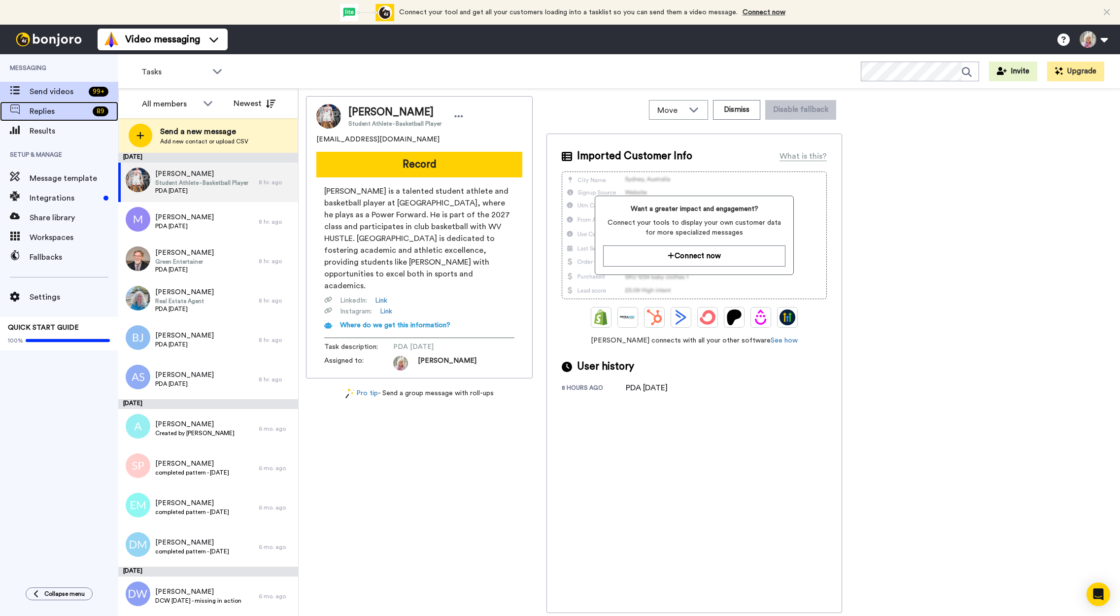
click at [42, 109] on span "Replies" at bounding box center [59, 111] width 59 height 12
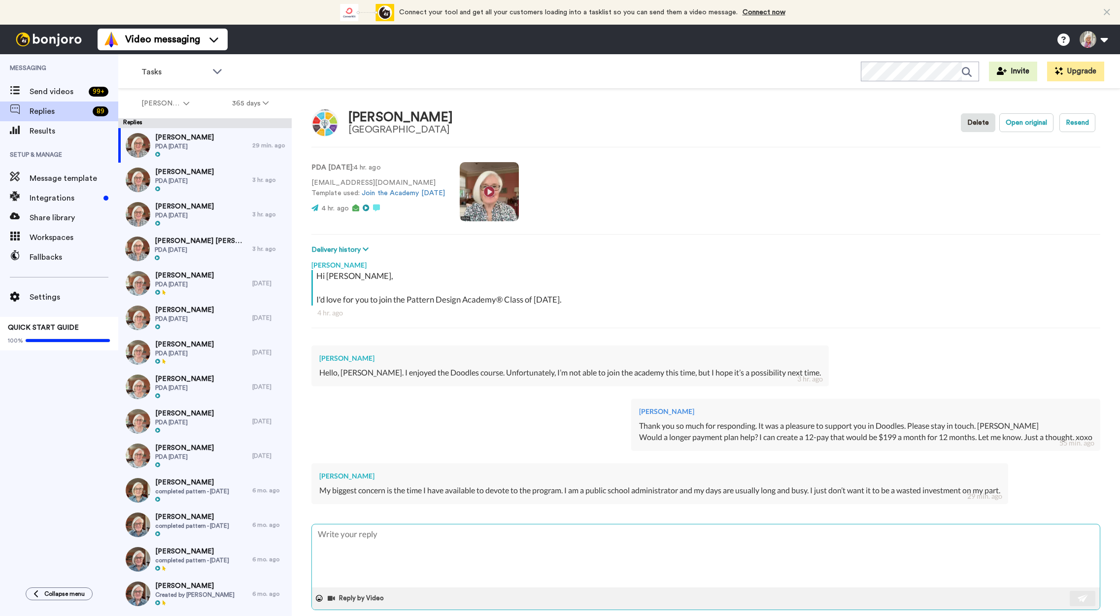
click at [316, 528] on textarea at bounding box center [706, 555] width 788 height 63
type textarea "x"
type textarea "T"
type textarea "x"
type textarea "Th"
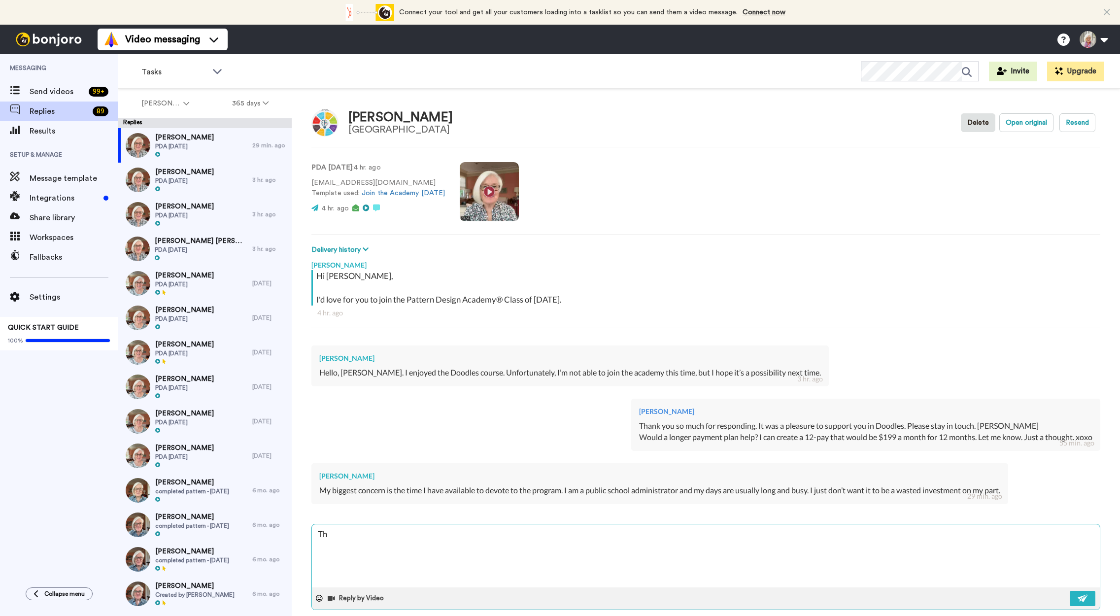
type textarea "x"
type textarea "Tha"
type textarea "x"
type textarea "That"
type textarea "x"
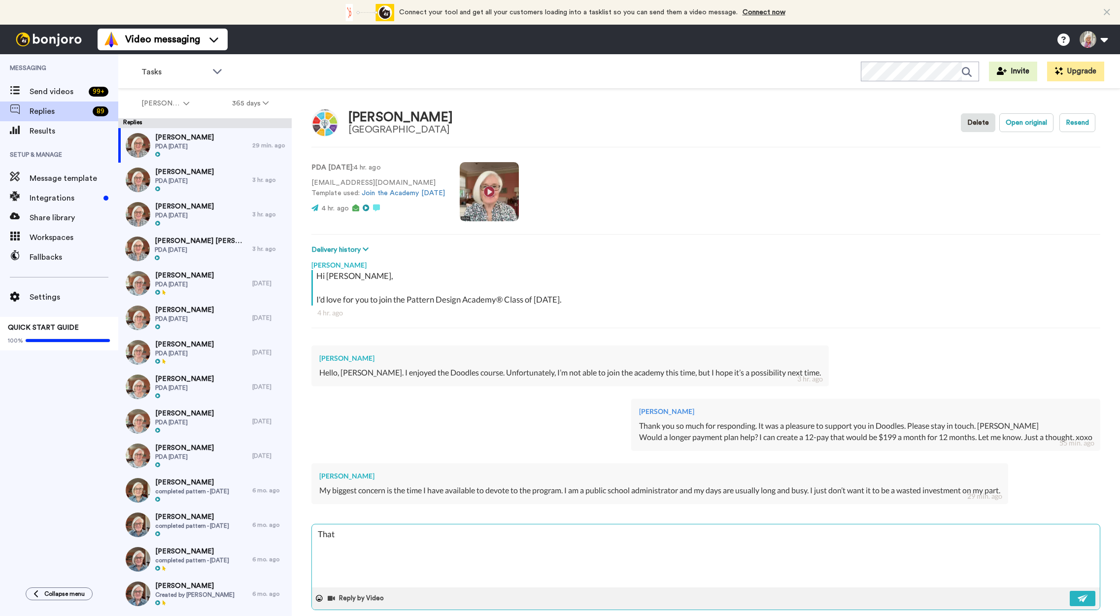
type textarea "That"
type textarea "x"
type textarea "That i"
type textarea "x"
type textarea "That is"
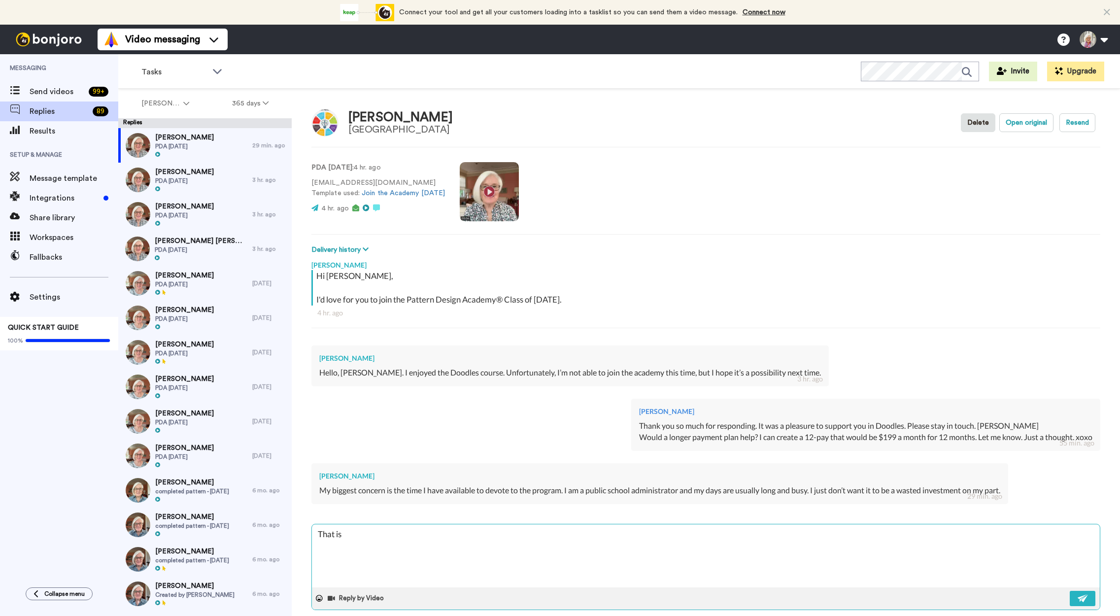
type textarea "x"
type textarea "That is a"
type textarea "x"
type textarea "That is a"
type textarea "x"
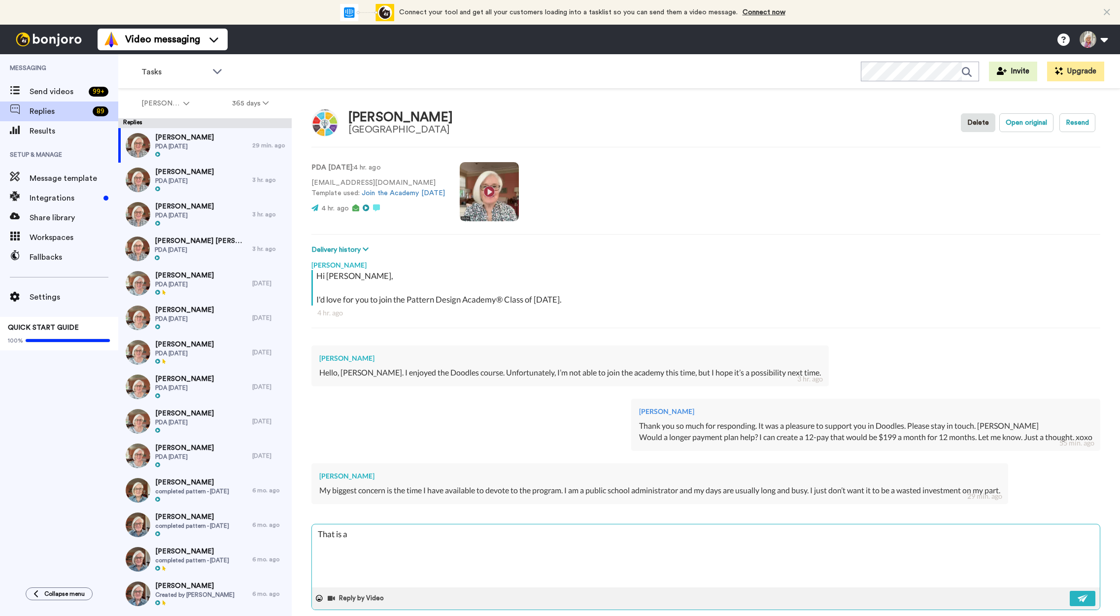
type textarea "That is a v"
type textarea "x"
type textarea "That is a ve"
type textarea "x"
type textarea "That is a ver"
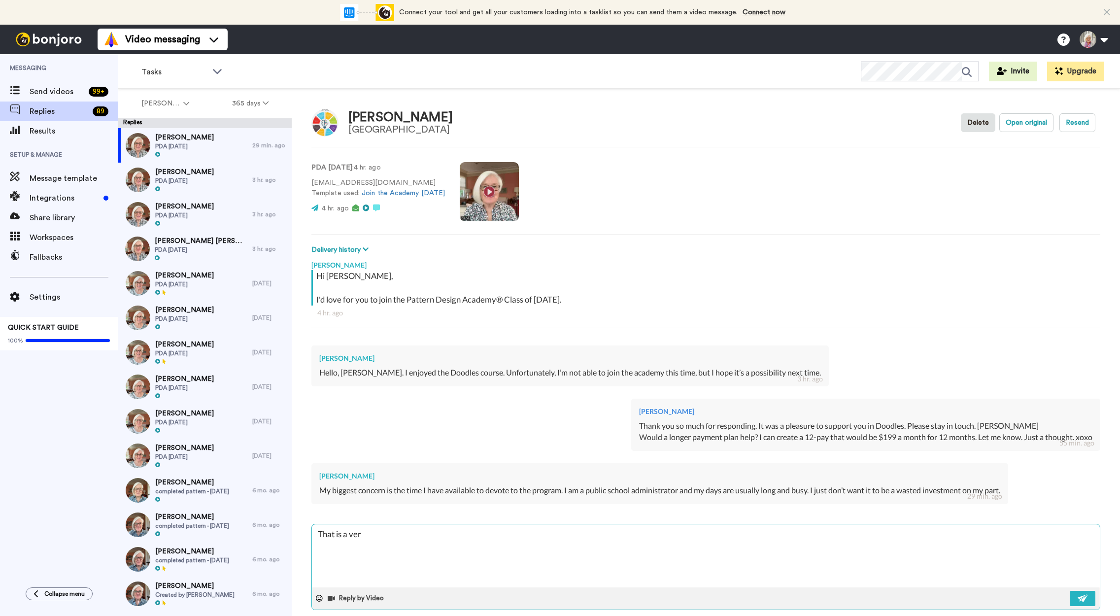
type textarea "x"
type textarea "That is a very"
type textarea "x"
type textarea "That is a very"
type textarea "x"
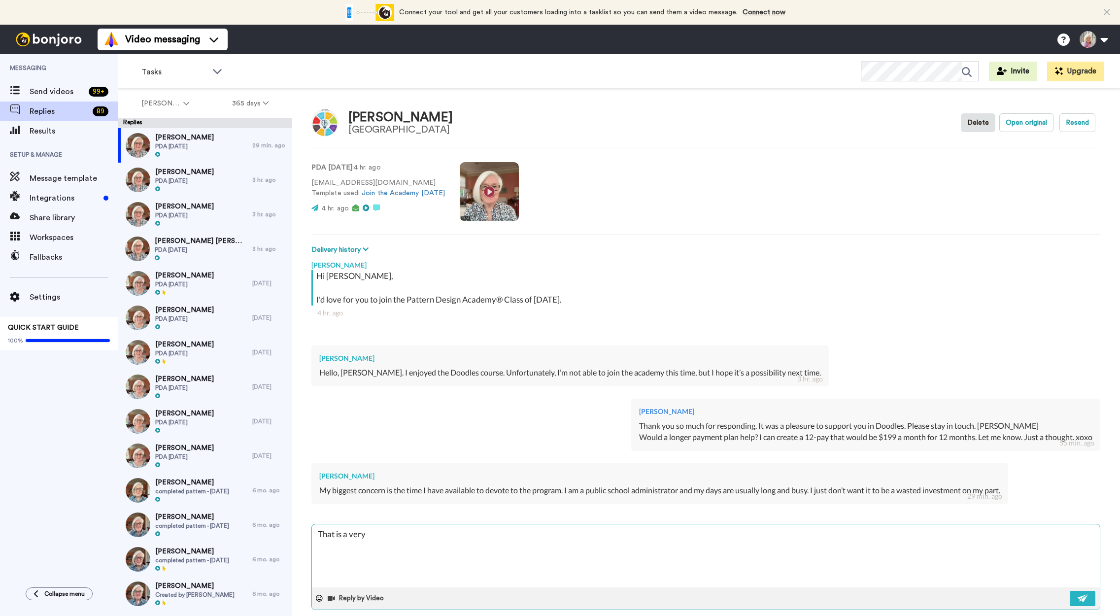
type textarea "That is a very h"
type textarea "x"
type textarea "That is a very ha"
type textarea "x"
type textarea "That is a very har"
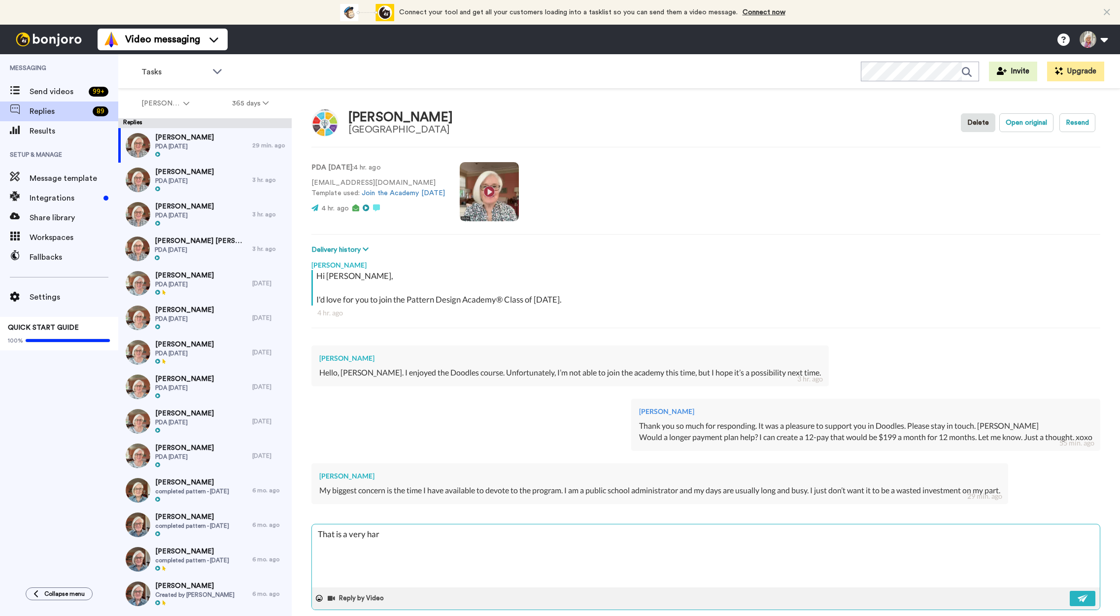
type textarea "x"
type textarea "That is a very hard"
type textarea "x"
type textarea "That is a very hard jo"
type textarea "x"
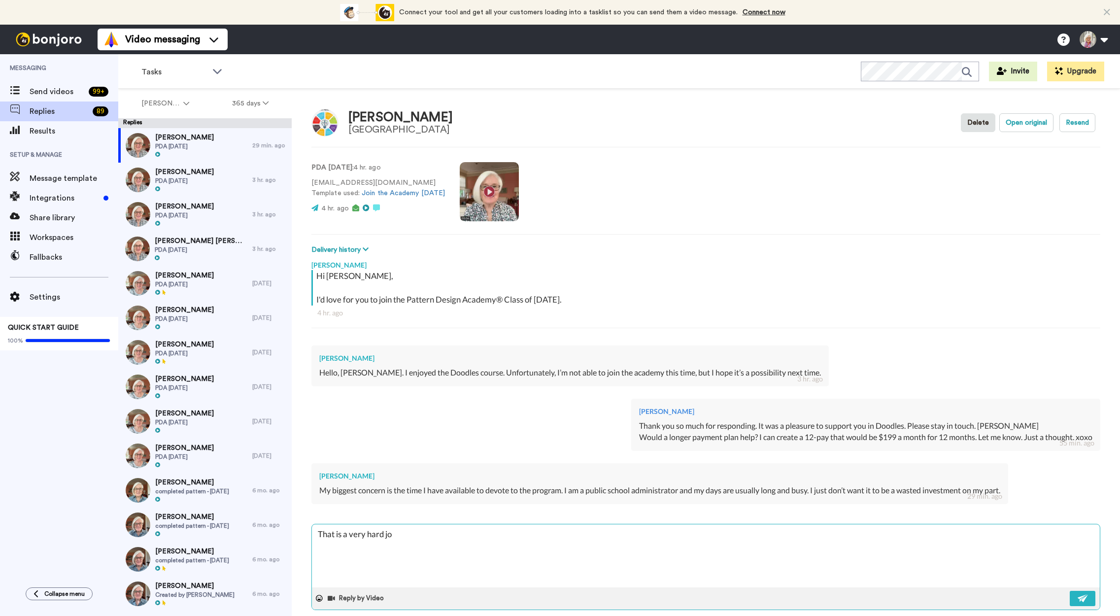
type textarea "That is a very hard job"
type textarea "x"
type textarea "That is a very hard job!"
type textarea "x"
type textarea "That is a very hard job!"
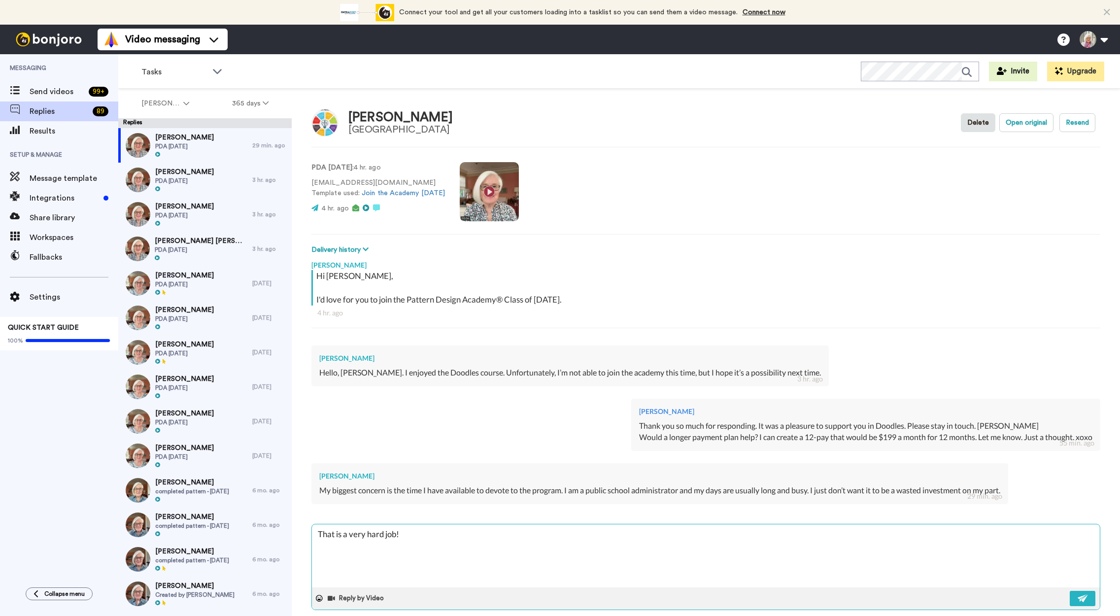
type textarea "x"
type textarea "That is a very hard job! I"
type textarea "x"
type textarea "That is a very hard job! I"
type textarea "x"
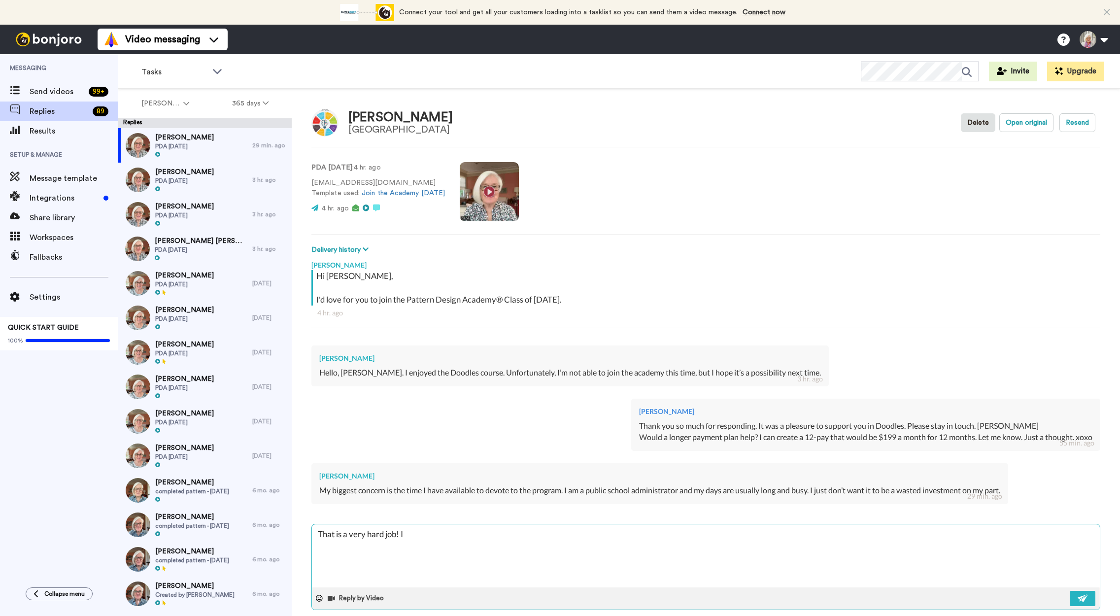
type textarea "That is a very hard job! I h"
type textarea "x"
type textarea "That is a very hard job! I he"
type textarea "x"
type textarea "That is a very hard job! I hea"
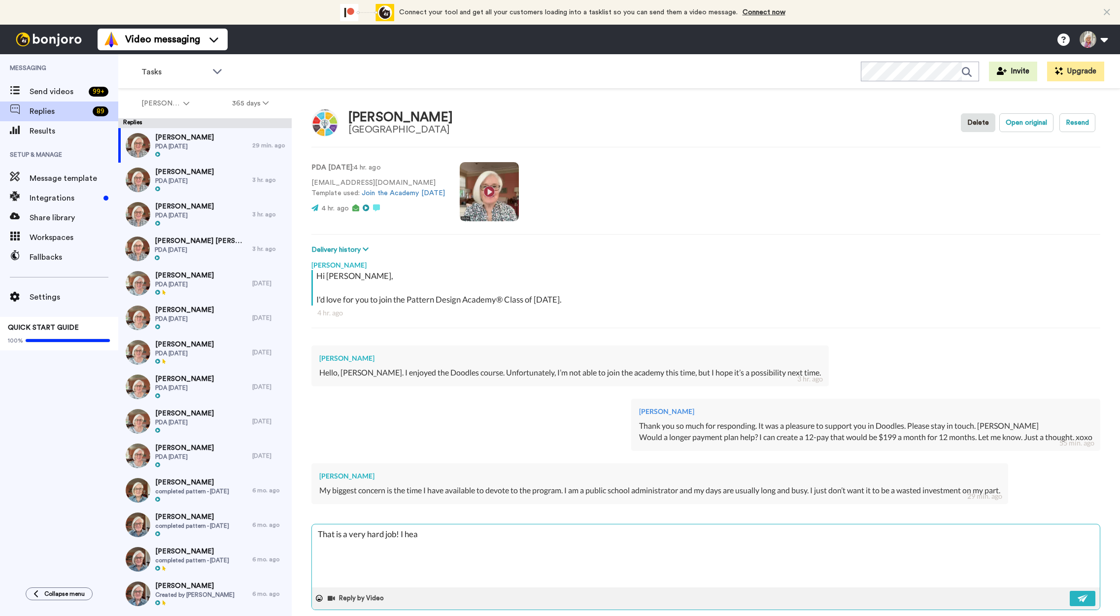
type textarea "x"
type textarea "That is a very hard job! I hear"
type textarea "x"
type textarea "That is a very hard job! I hear"
type textarea "x"
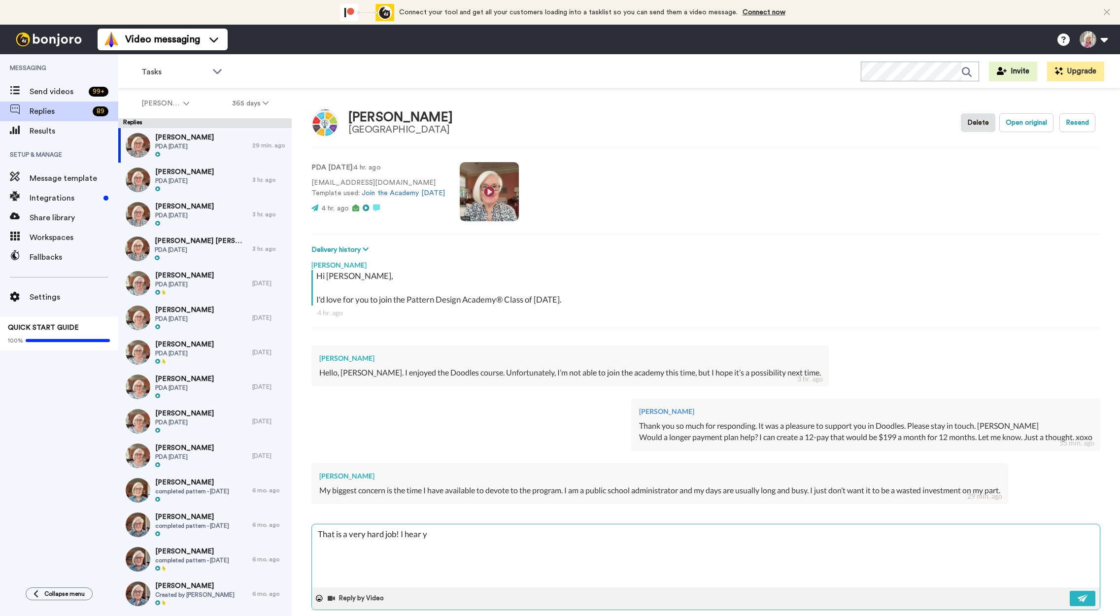
type textarea "That is a very hard job! I hear yo"
type textarea "x"
type textarea "That is a very hard job! I hear you"
type textarea "x"
type textarea "That is a very hard job! I hear you."
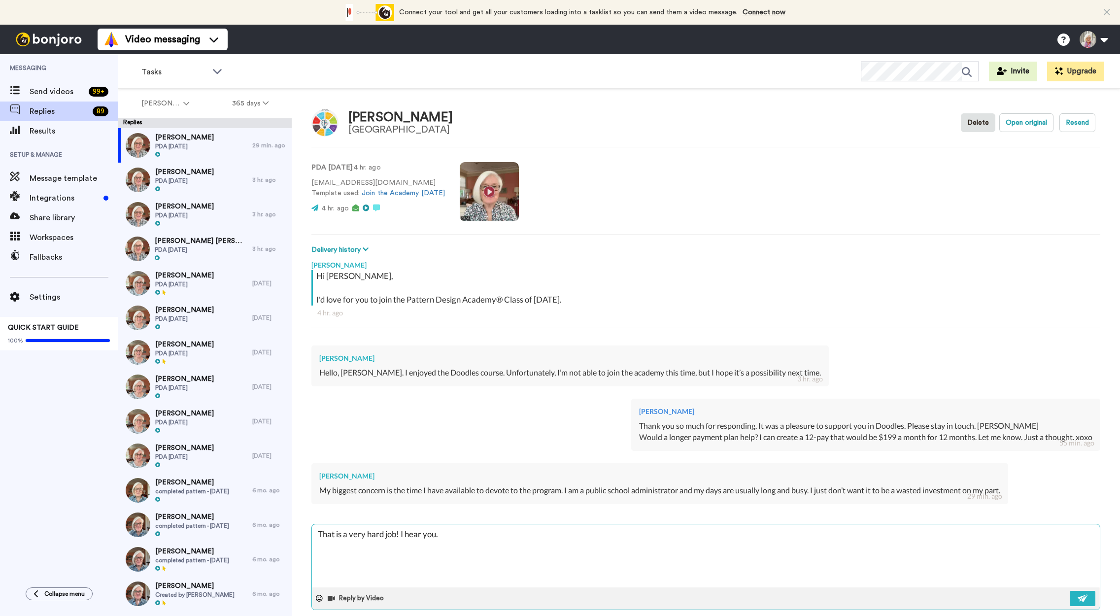
type textarea "x"
type textarea "That is a very hard job! I hear you."
type textarea "x"
type textarea "That is a very hard job! I hear you. Th"
type textarea "x"
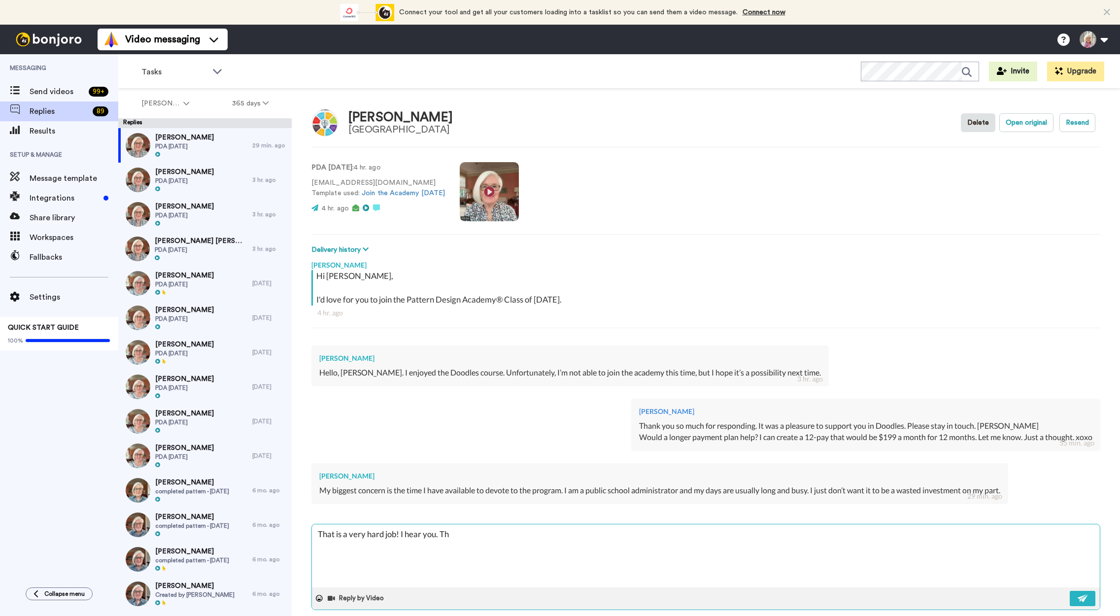
type textarea "That is a very hard job! I hear you. The"
type textarea "x"
type textarea "That is a very hard job! I hear you. The"
type textarea "x"
type textarea "That is a very hard job! I hear you. The w"
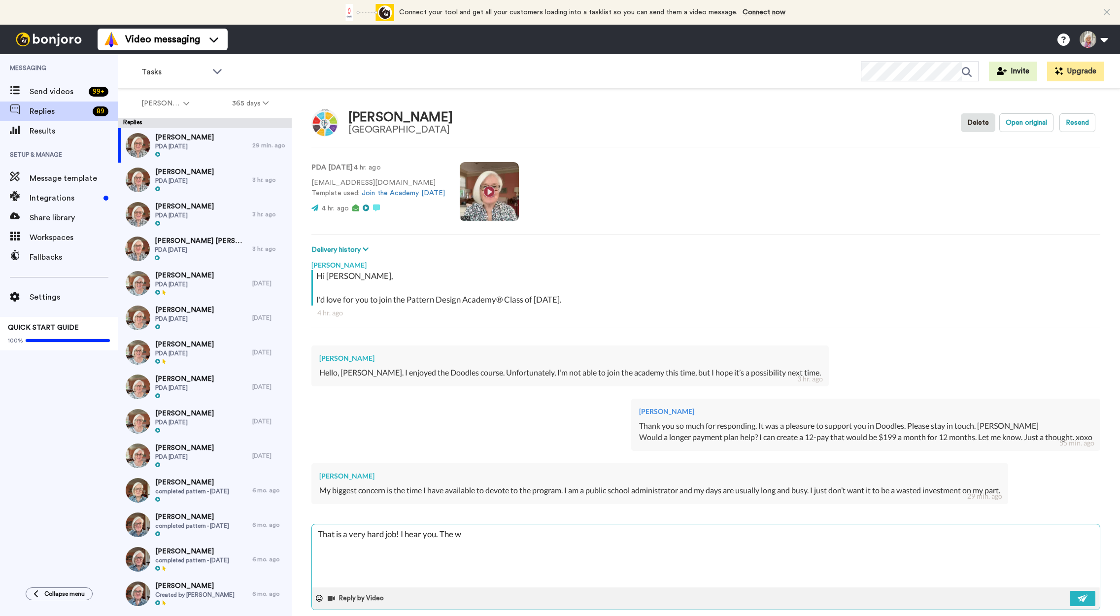
type textarea "x"
type textarea "That is a very hard job! I hear you. The wa"
type textarea "x"
type textarea "That is a very hard job! I hear you. The way"
type textarea "x"
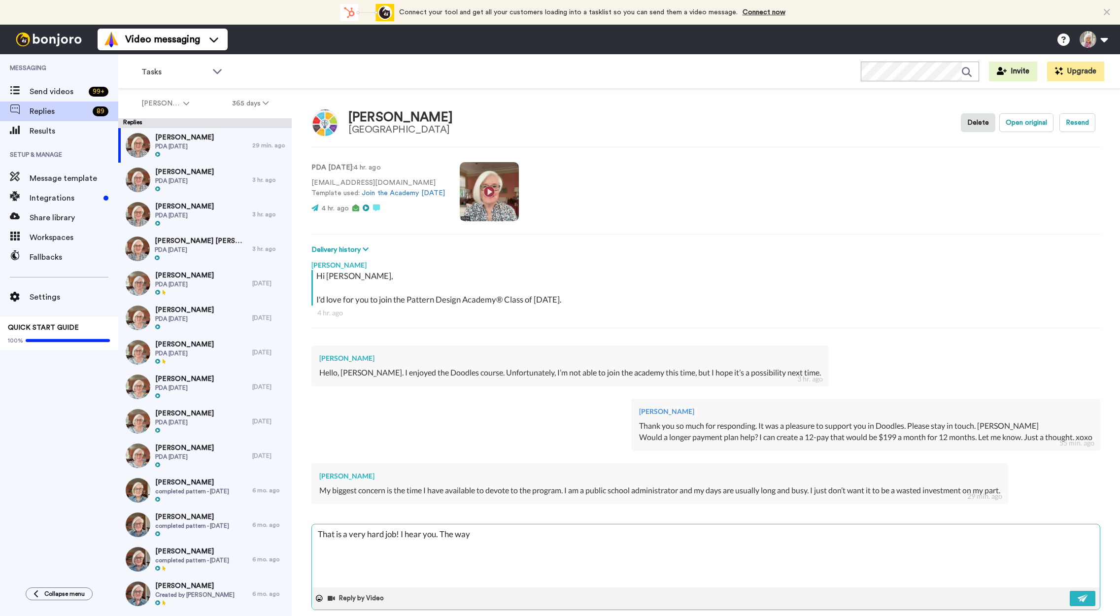
type textarea "That is a very hard job! I hear you. The way"
type textarea "x"
type textarea "That is a very hard job! I hear you. The way th"
type textarea "x"
type textarea "That is a very hard job! I hear you. The way the"
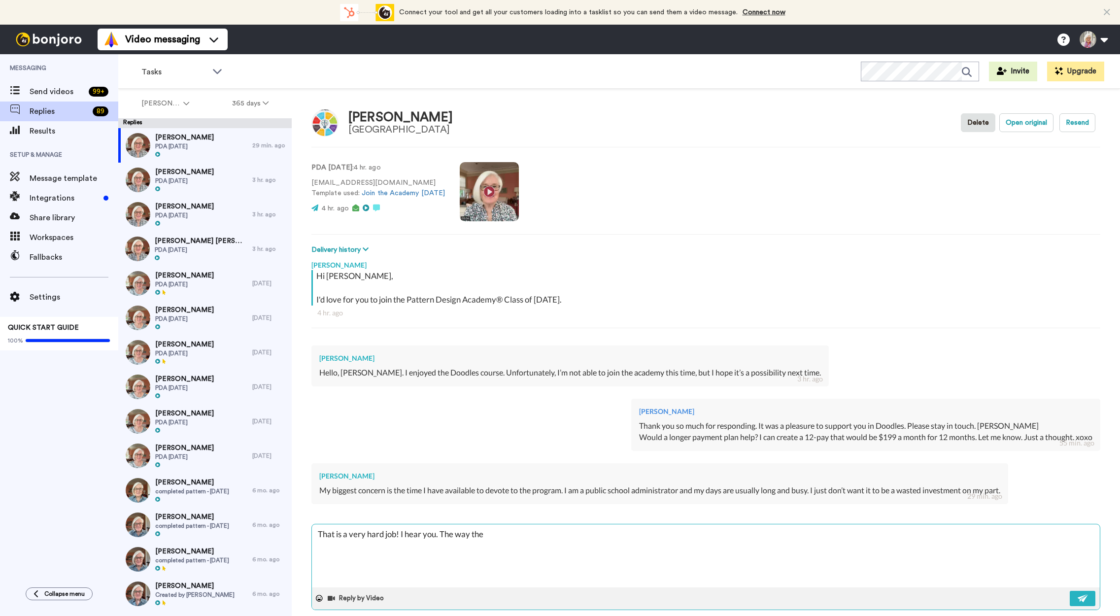
type textarea "x"
type textarea "That is a very hard job! I hear you. The way the"
type textarea "x"
type textarea "That is a very hard job! I hear you. The way the A"
type textarea "x"
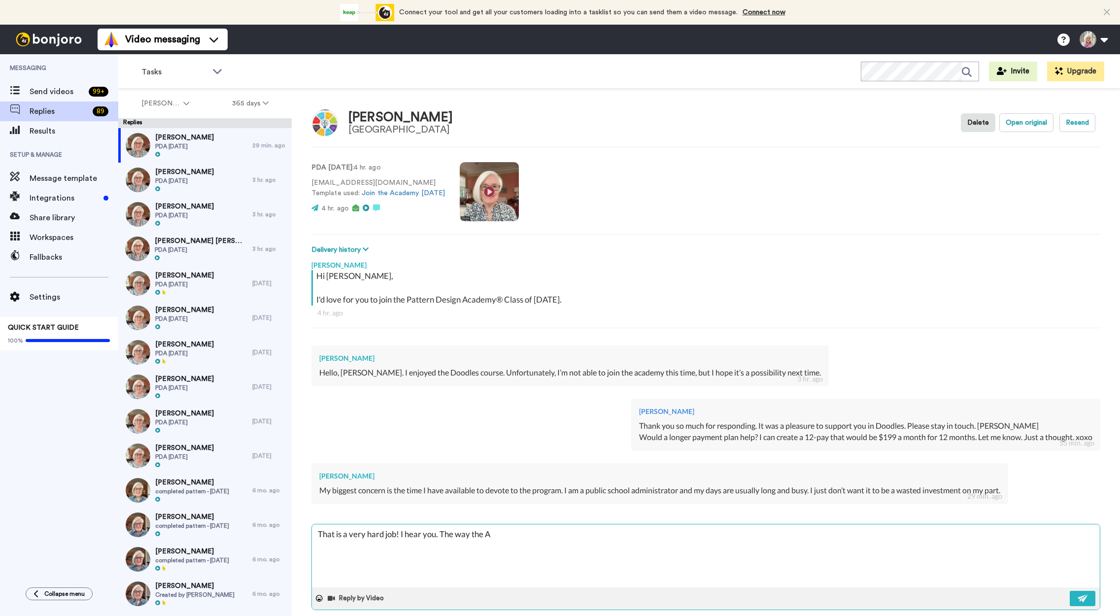
type textarea "That is a very hard job! I hear you. The way the Ac"
type textarea "x"
type textarea "That is a very hard job! I hear you. The way the Aca"
type textarea "x"
type textarea "That is a very hard job! I hear you. The way the Acad"
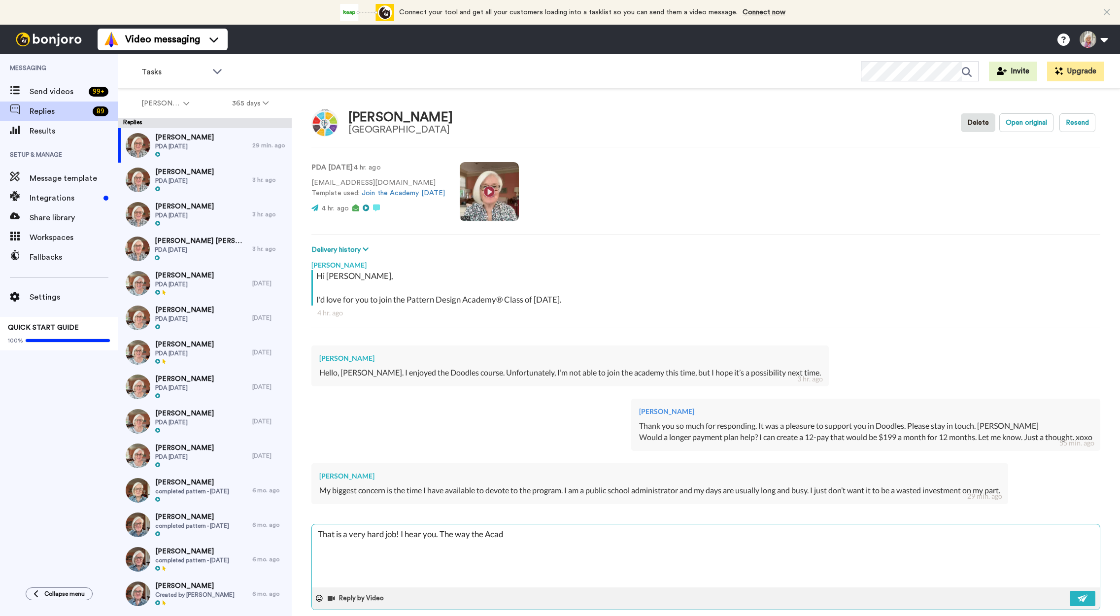
type textarea "x"
type textarea "That is a very hard job! I hear you. The way the Academ"
type textarea "x"
type textarea "That is a very hard job! I hear you. The way the Academy"
type textarea "x"
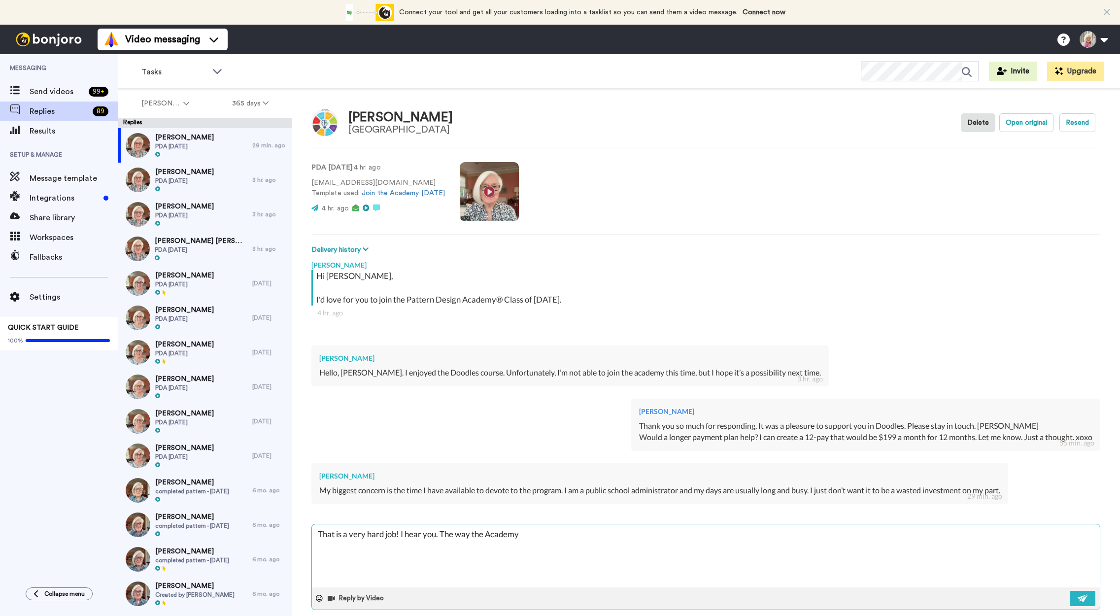
type textarea "That is a very hard job! I hear you. The way the Academy"
type textarea "x"
type textarea "That is a very hard job! I hear you. The way the Academy wo"
type textarea "x"
type textarea "That is a very hard job! I hear you. The way the Academy wor"
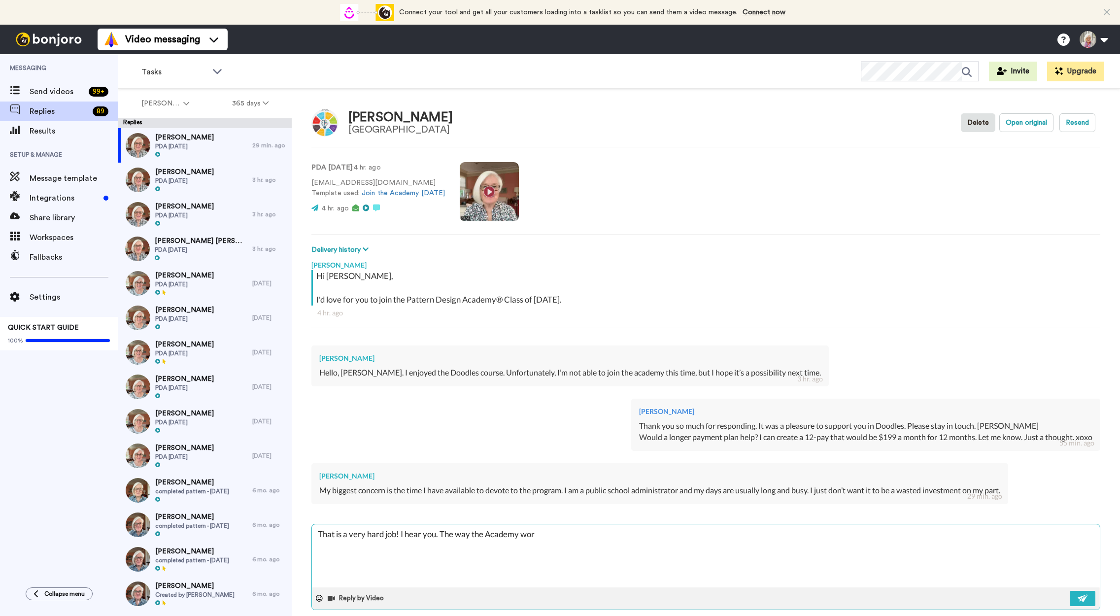
type textarea "x"
type textarea "That is a very hard job! I hear you. The way the Academy work"
type textarea "x"
type textarea "That is a very hard job! I hear you. The way the Academy works"
drag, startPoint x: 441, startPoint y: 532, endPoint x: 566, endPoint y: 537, distance: 125.7
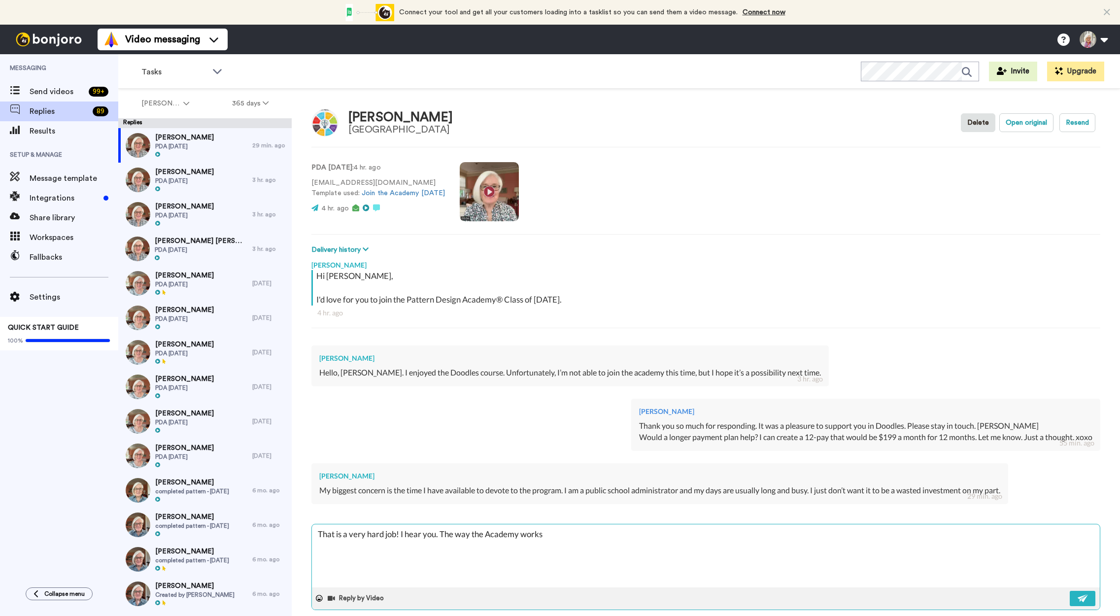
click at [566, 537] on textarea "That is a very hard job! I hear you. The way the Academy works" at bounding box center [706, 555] width 788 height 63
type textarea "x"
type textarea "That is a very hard job! I hear you. I"
type textarea "x"
type textarea "That is a very hard job! I hear you. I'"
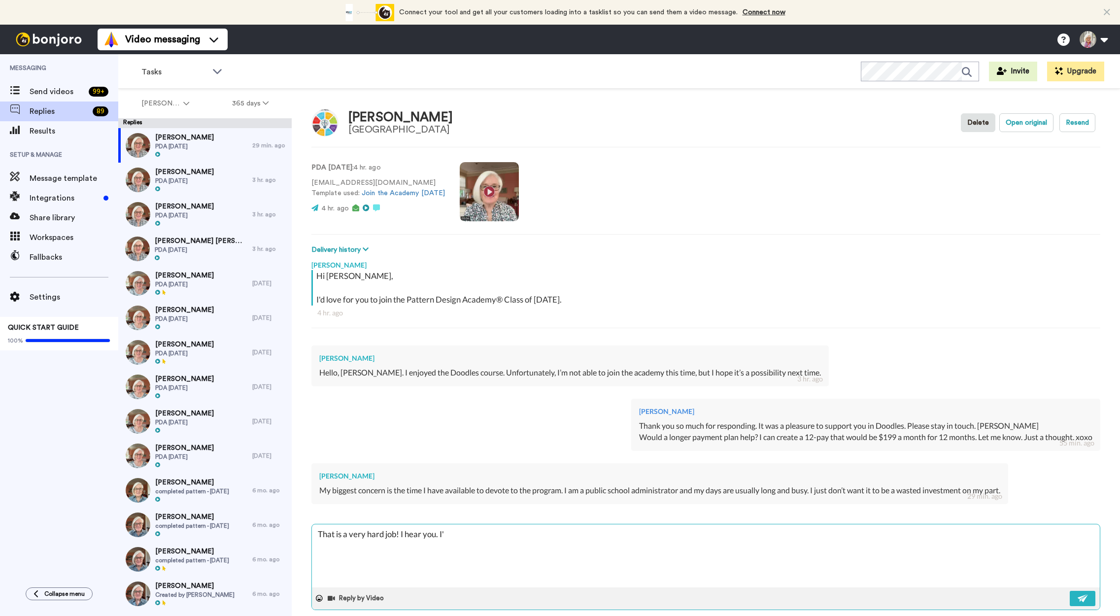
type textarea "x"
type textarea "That is a very hard job! I hear you. I'v"
type textarea "x"
type textarea "That is a very hard job! I hear you. I've"
type textarea "x"
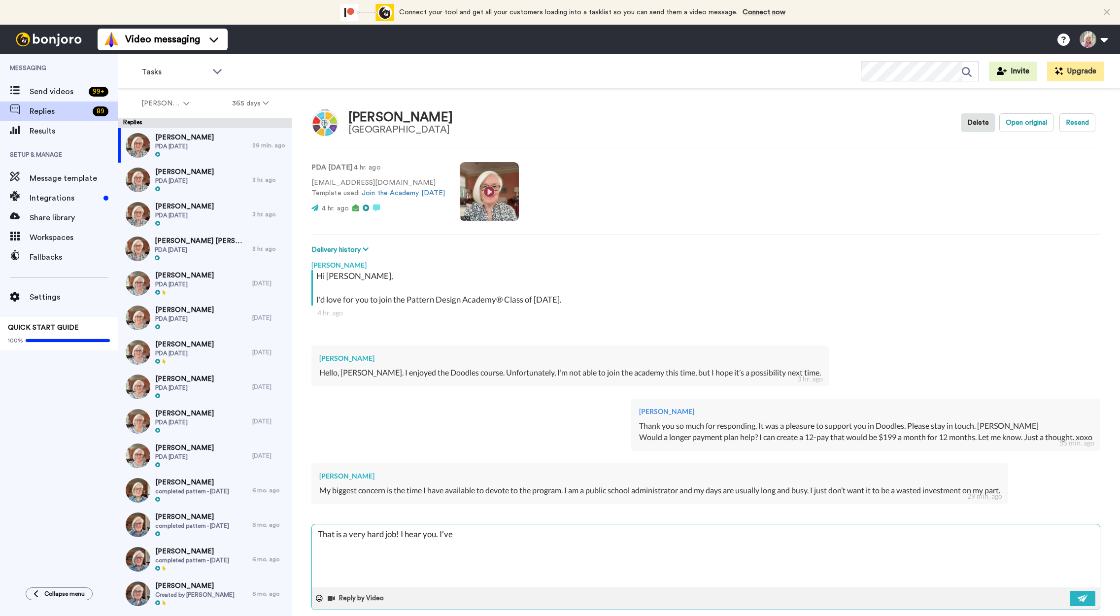
type textarea "That is a very hard job! I hear you. I've"
type textarea "x"
type textarea "That is a very hard job! I hear you. I've b"
type textarea "x"
type textarea "That is a very hard job! I hear you. I've [PERSON_NAME]"
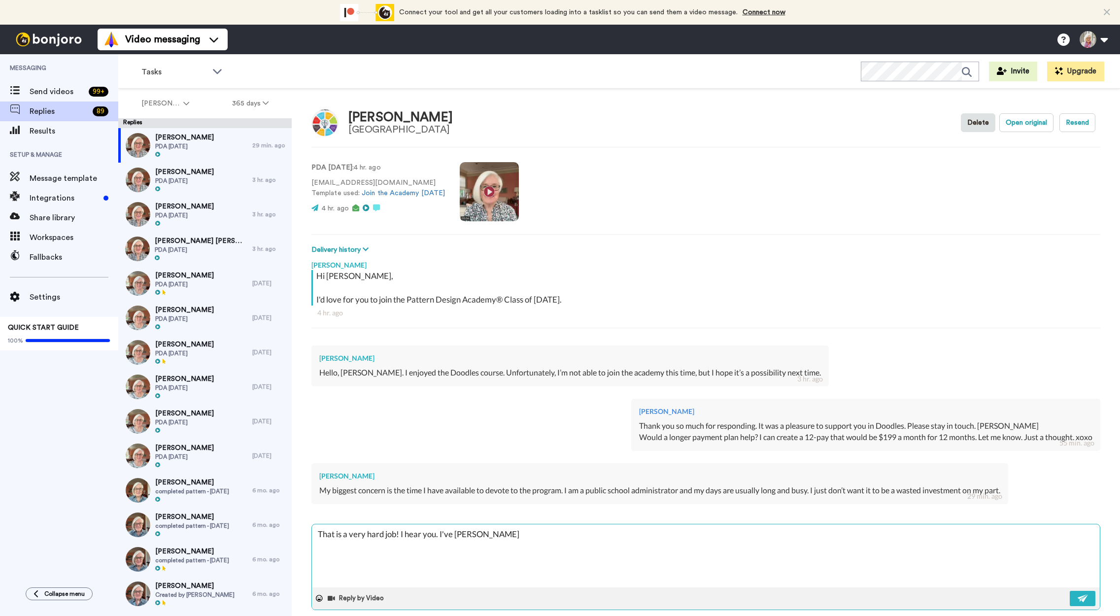
type textarea "x"
type textarea "That is a very hard job! I hear you. I've buil"
type textarea "x"
type textarea "That is a very hard job! I hear you. I've built"
type textarea "x"
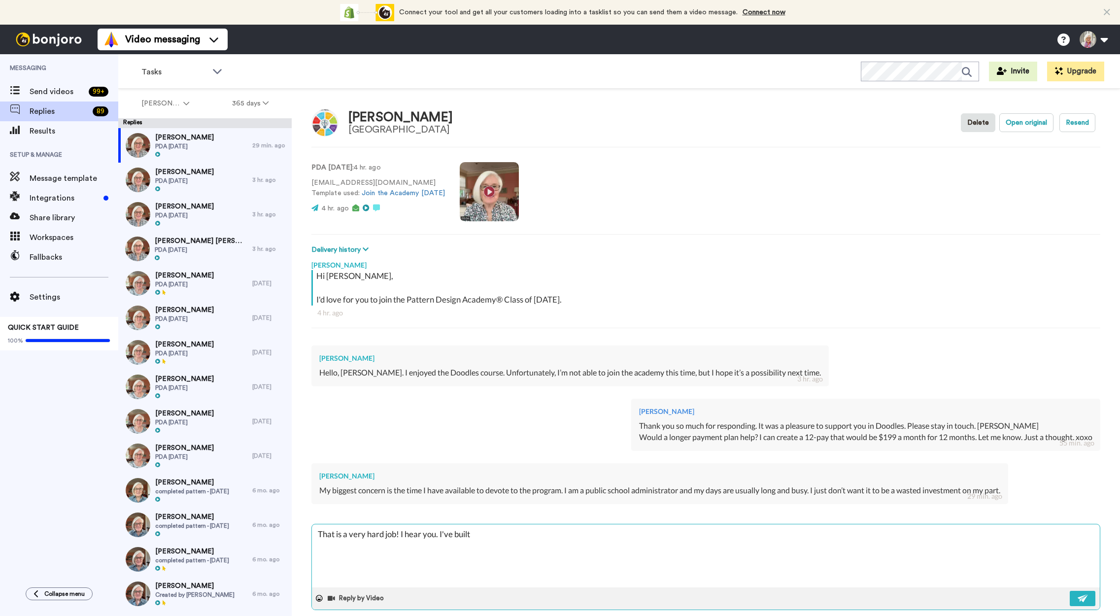
type textarea "That is a very hard job! I hear you. I've built"
type textarea "x"
type textarea "That is a very hard job! I hear you. I've built th"
type textarea "x"
type textarea "That is a very hard job! I hear you. I've built the"
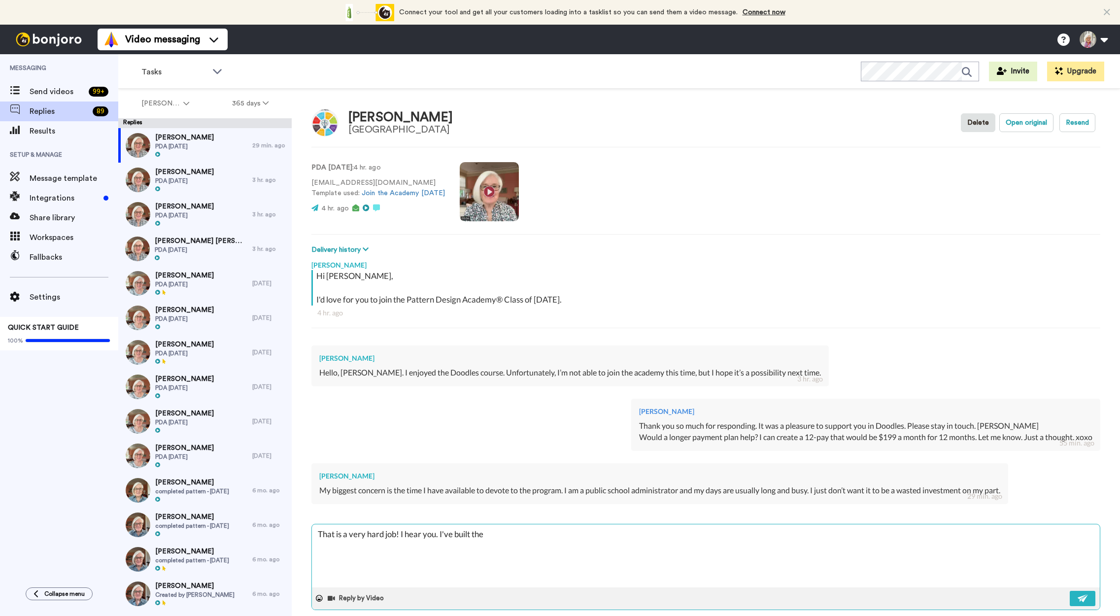
type textarea "x"
type textarea "That is a very hard job! I hear you. I've built the"
type textarea "x"
type textarea "That is a very hard job! I hear you. I've built the p"
type textarea "x"
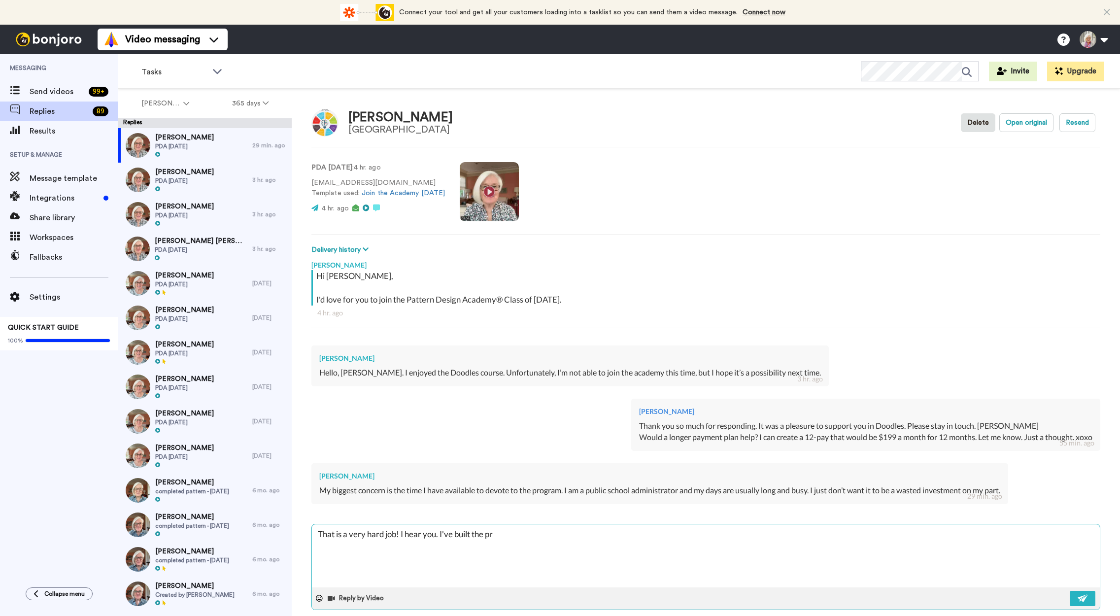
type textarea "That is a very hard job! I hear you. I've built the pro"
type textarea "x"
type textarea "That is a very hard job! I hear you. I've built the prog"
type textarea "x"
type textarea "That is a very hard job! I hear you. I've built the progr"
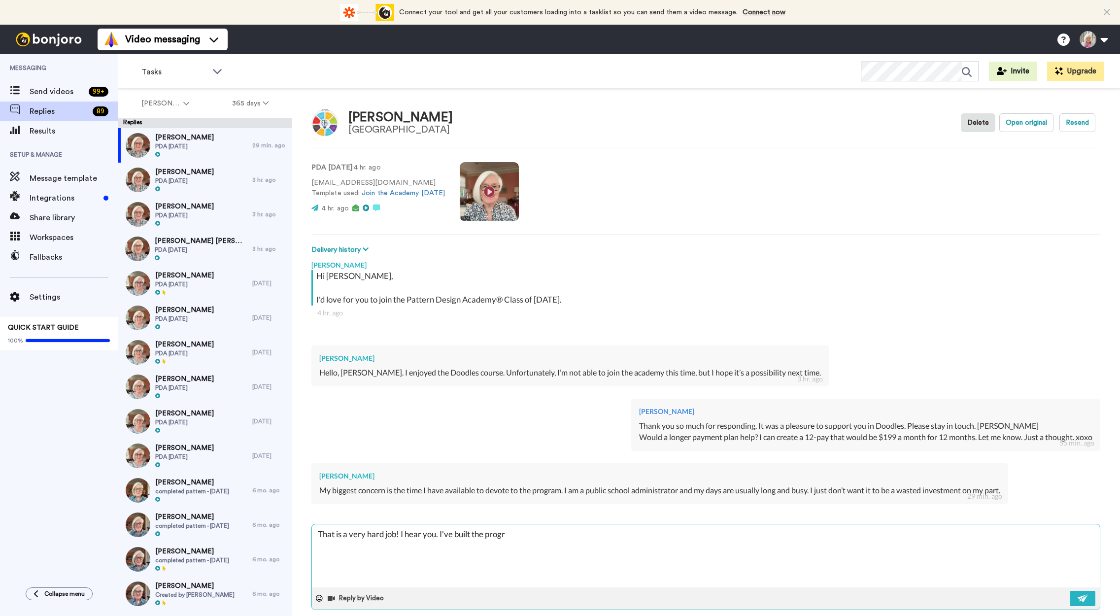
type textarea "x"
type textarea "That is a very hard job! I hear you. I've built the progra"
type textarea "x"
type textarea "That is a very hard job! I hear you. I've built the program"
type textarea "x"
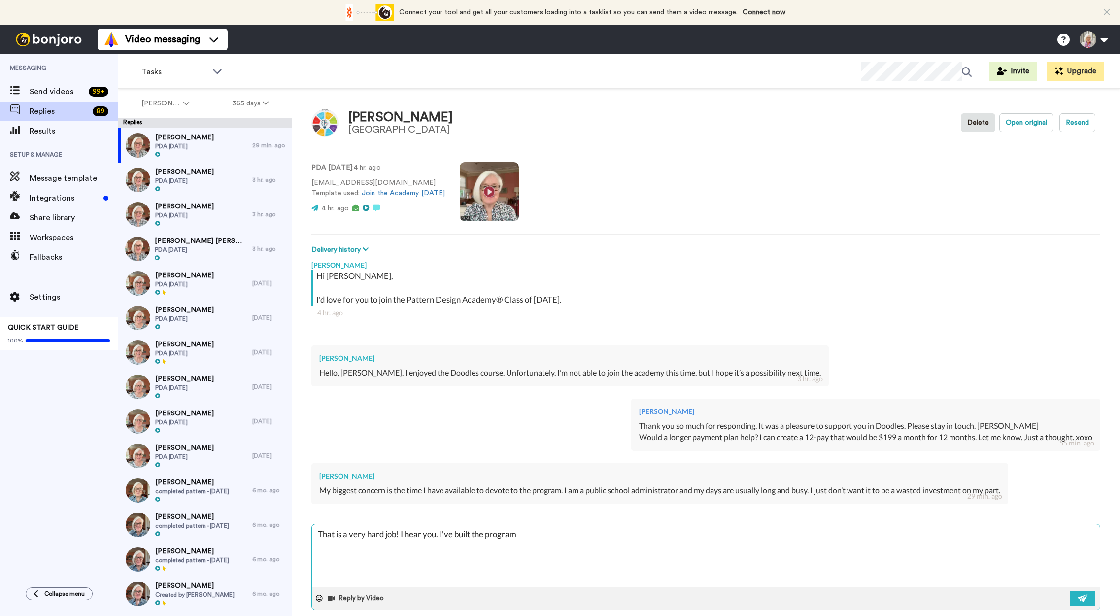
type textarea "That is a very hard job! I hear you. I've built the program"
type textarea "x"
type textarea "That is a very hard job! I hear you. I've built the program to"
type textarea "x"
type textarea "That is a very hard job! I hear you. I've built the program to"
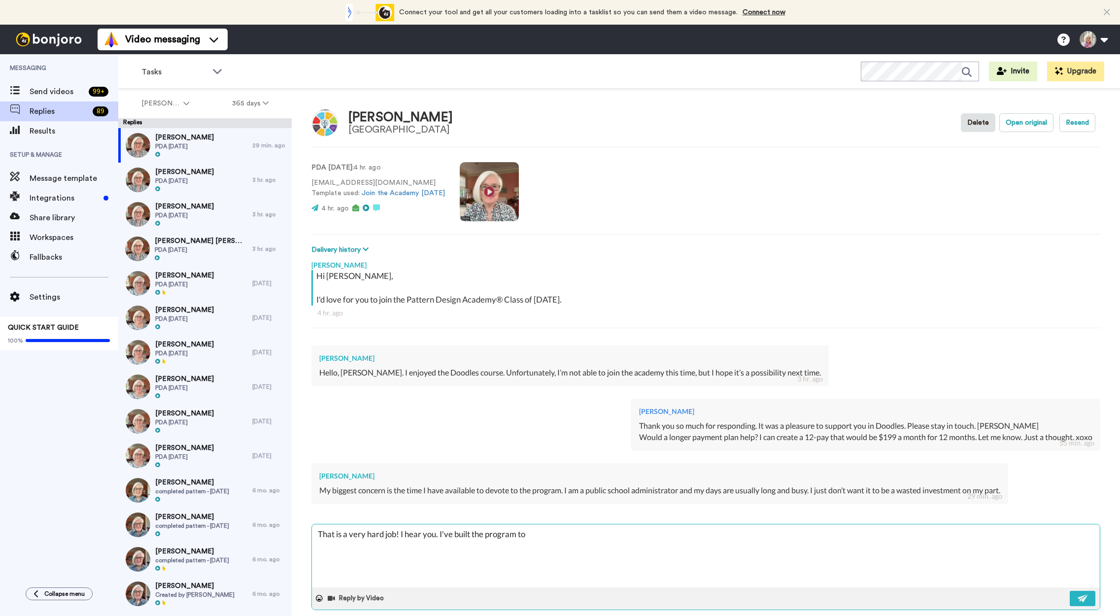
type textarea "x"
type textarea "That is a very hard job! I hear you. I've built the program to a"
type textarea "x"
type textarea "That is a very hard job! I hear you. I've built the program to ad"
type textarea "x"
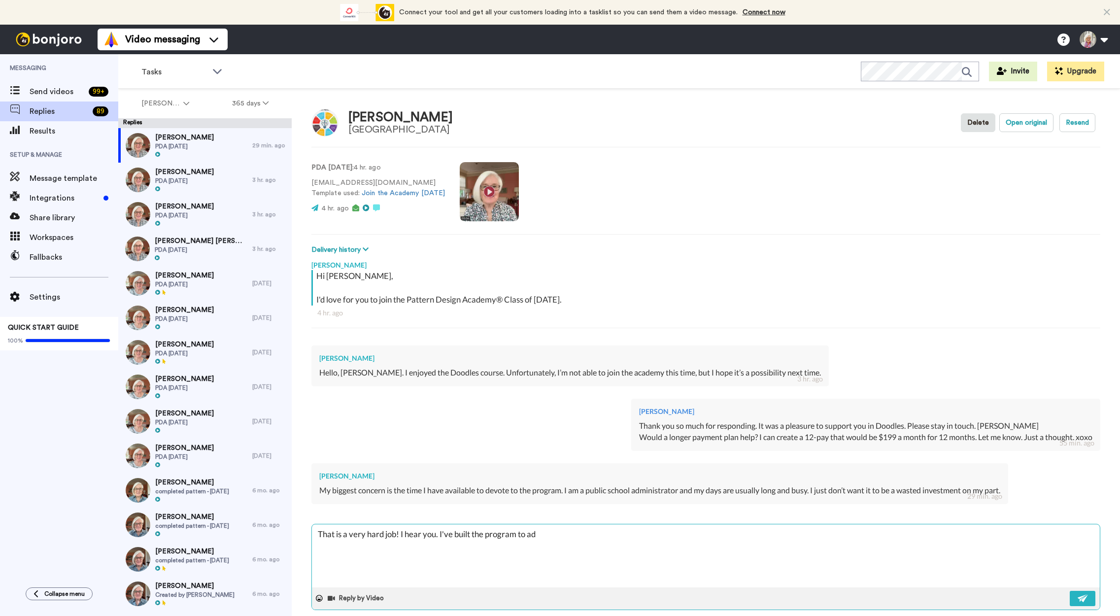
type textarea "That is a very hard job! I hear you. I've built the program to add"
type textarea "x"
type textarea "That is a very hard job! I hear you. I've built the program to addr"
type textarea "x"
type textarea "That is a very hard job! I hear you. I've built the program to addre"
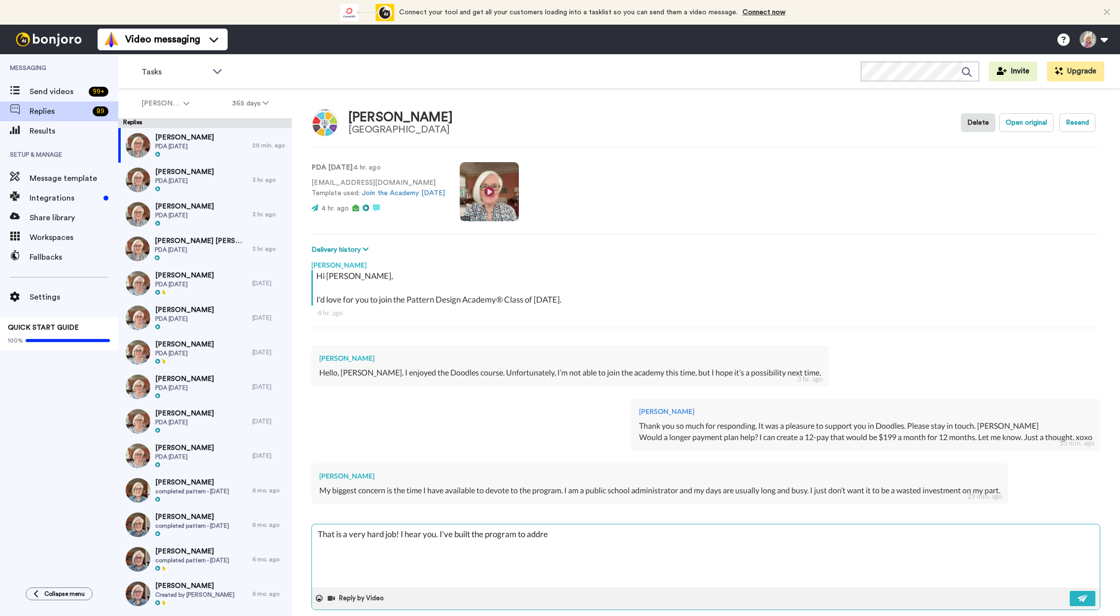
type textarea "x"
type textarea "That is a very hard job! I hear you. I've built the program to addres"
type textarea "x"
type textarea "That is a very hard job! I hear you. I've built the program to address"
type textarea "x"
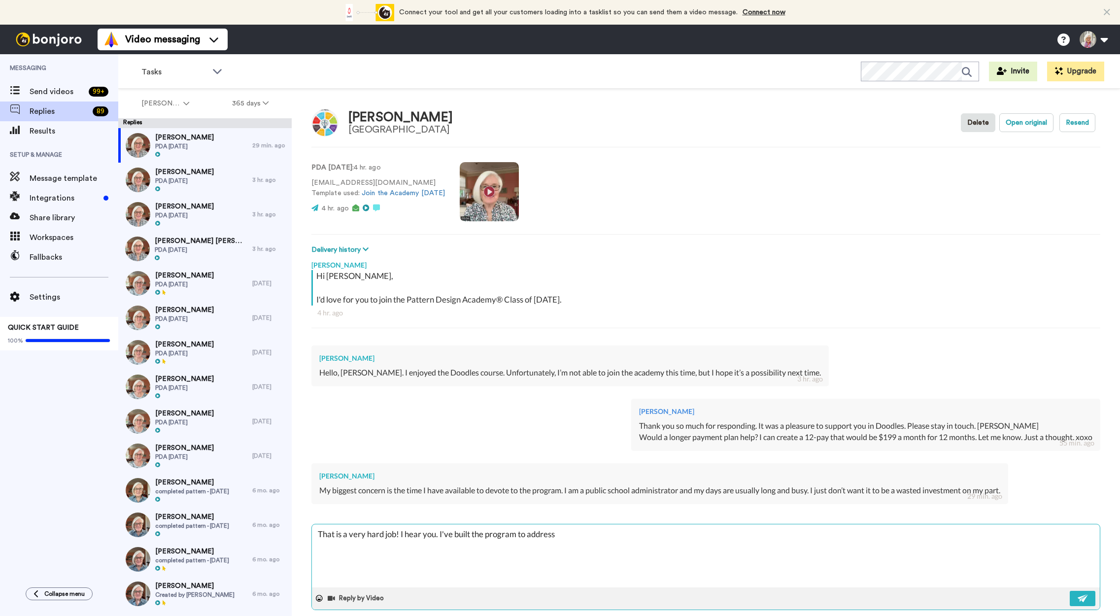
type textarea "That is a very hard job! I hear you. I've built the program to address"
type textarea "x"
type textarea "That is a very hard job! I hear you. I've built the program to address"
type textarea "x"
type textarea "That is a very hard job! I hear you. I've built the program to addres"
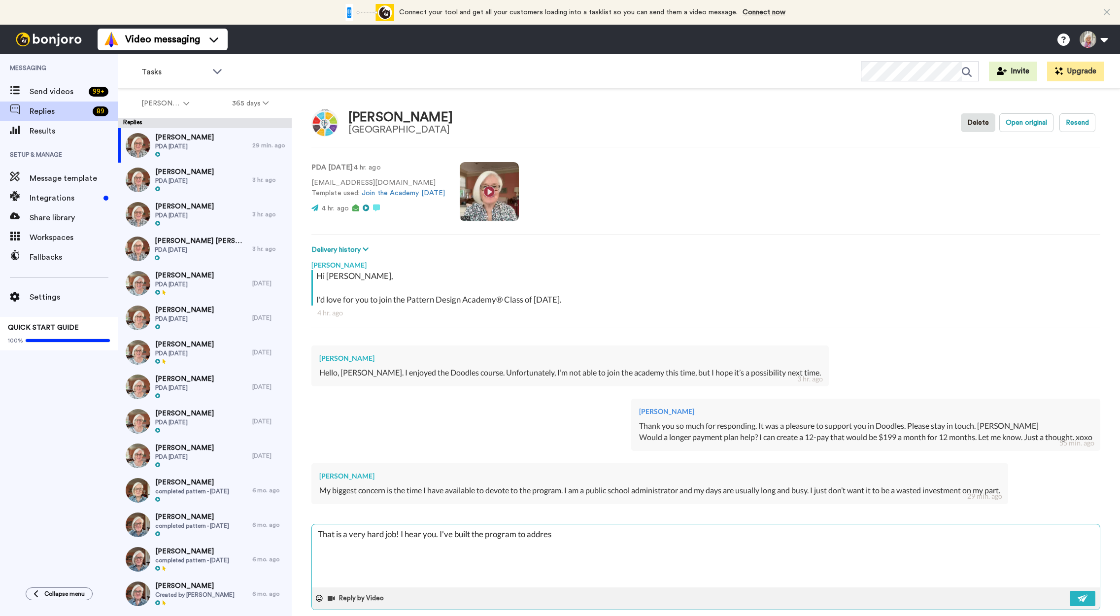
type textarea "x"
type textarea "That is a very hard job! I hear you. I've built the program to addre"
type textarea "x"
type textarea "That is a very hard job! I hear you. I've built the program to addr"
type textarea "x"
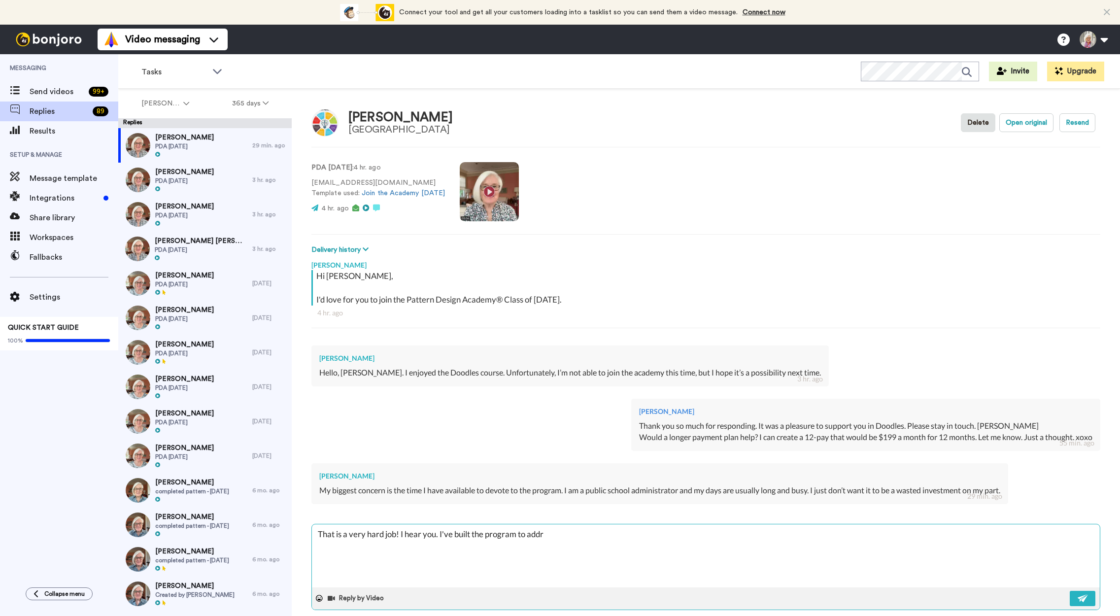
type textarea "That is a very hard job! I hear you. I've built the program to add"
type textarea "x"
type textarea "That is a very hard job! I hear you. I've built the program to ad"
type textarea "x"
type textarea "That is a very hard job! I hear you. I've built the program to a"
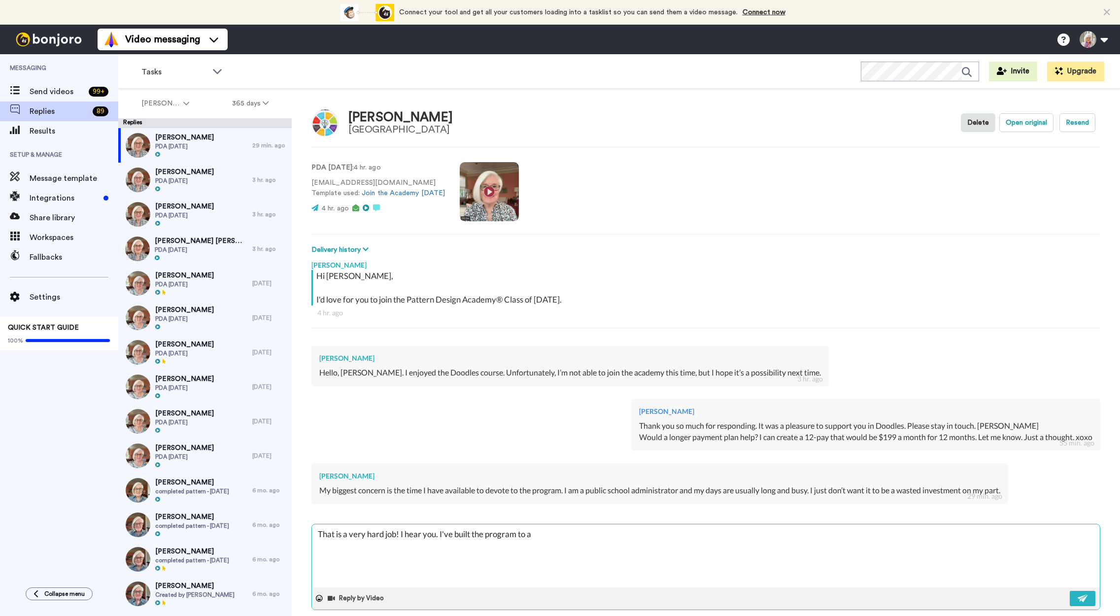
type textarea "x"
type textarea "That is a very hard job! I hear you. I've built the program to"
type textarea "x"
type textarea "That is a very hard job! I hear you. I've built the program to"
type textarea "x"
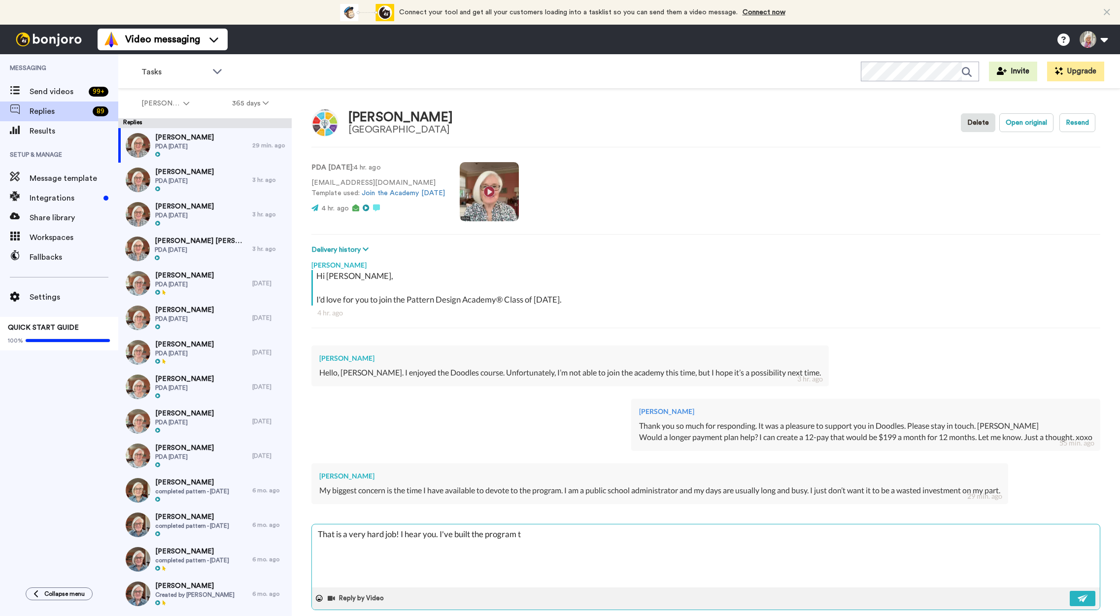
type textarea "That is a very hard job! I hear you. I've built the program"
type textarea "x"
type textarea "That is a very hard job! I hear you. I've built the program"
type textarea "x"
type textarea "That is a very hard job! I hear you. I've built the program"
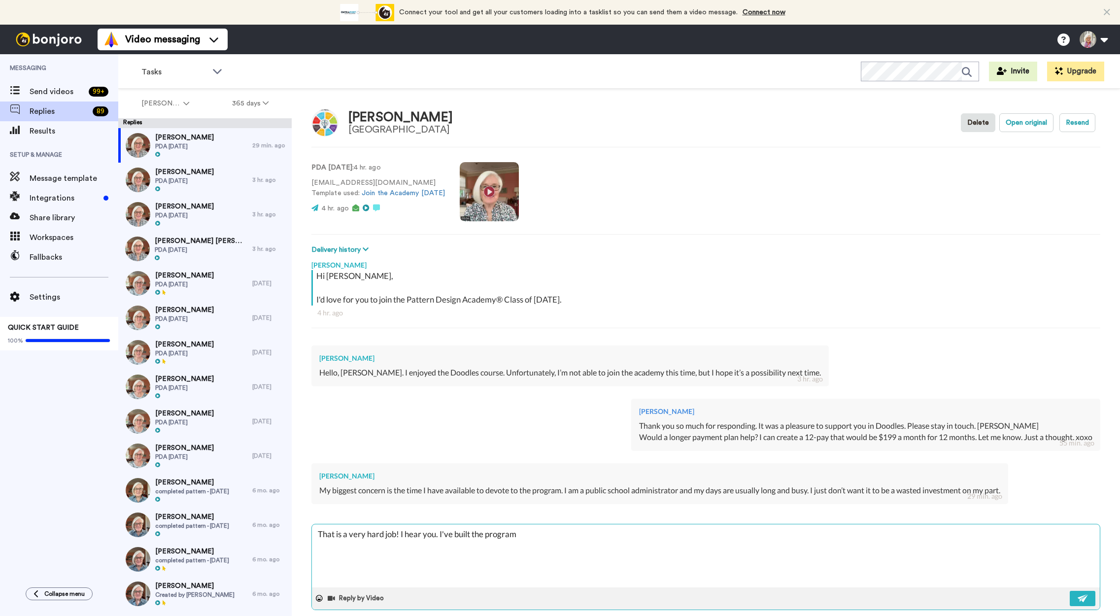
type textarea "x"
type textarea "That is a very hard job! I hear you. I've built the program s"
type textarea "x"
type textarea "That is a very hard job! I hear you. I've built the program sp"
type textarea "x"
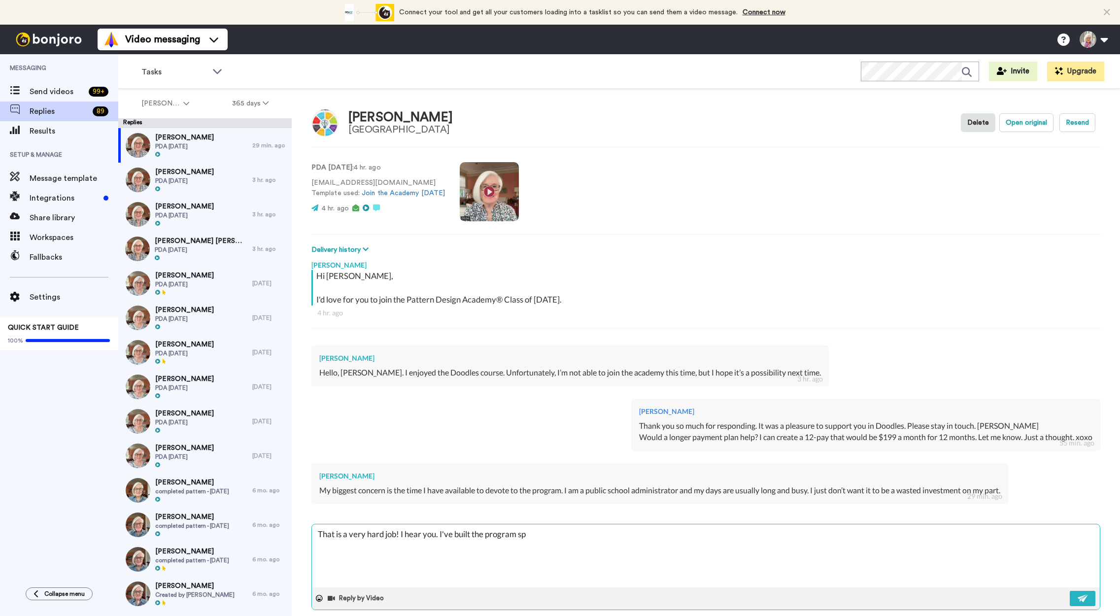
type textarea "That is a very hard job! I hear you. I've built the program spe"
type textarea "x"
type textarea "That is a very hard job! I hear you. I've built the program speci"
click at [911, 534] on textarea "That is a very hard job! I hear you. I've built the program specifically with p…" at bounding box center [706, 555] width 788 height 63
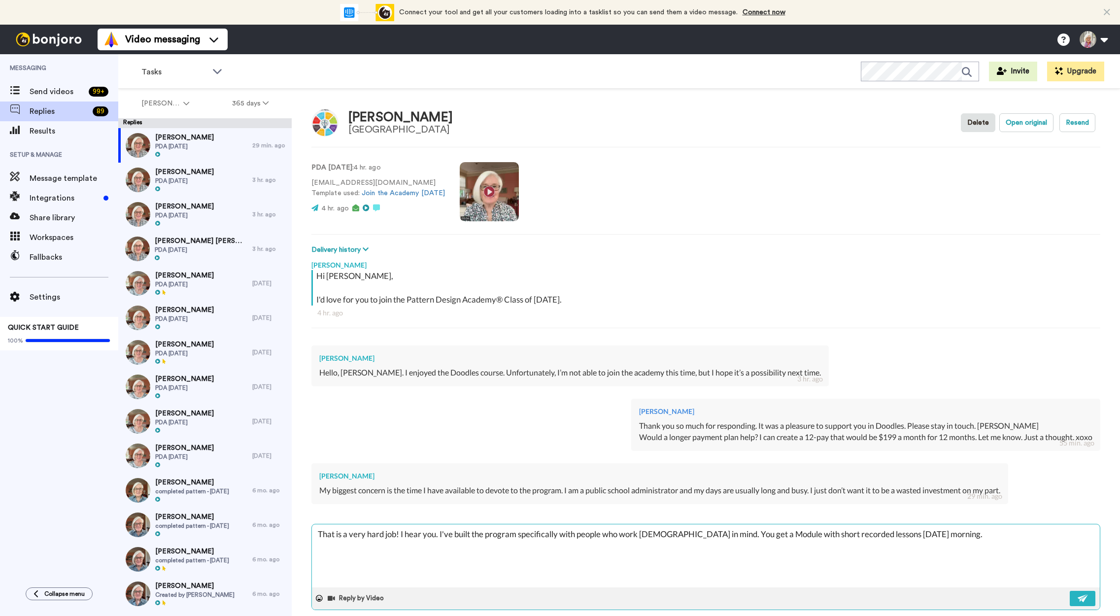
click at [945, 534] on textarea "That is a very hard job! I hear you. I've built the program specifically with p…" at bounding box center [706, 555] width 788 height 63
click at [864, 534] on textarea "That is a very hard job! I hear you. I've built the program specifically with p…" at bounding box center [706, 555] width 788 height 63
click at [737, 534] on textarea "That is a very hard job! I hear you. I've built the program specifically with p…" at bounding box center [706, 555] width 788 height 63
click at [758, 534] on textarea "That is a very hard job! I hear you. I've built the program specifically with p…" at bounding box center [706, 555] width 788 height 63
click at [960, 535] on textarea "That is a very hard job! I hear you. I've built the program specifically with p…" at bounding box center [706, 555] width 788 height 63
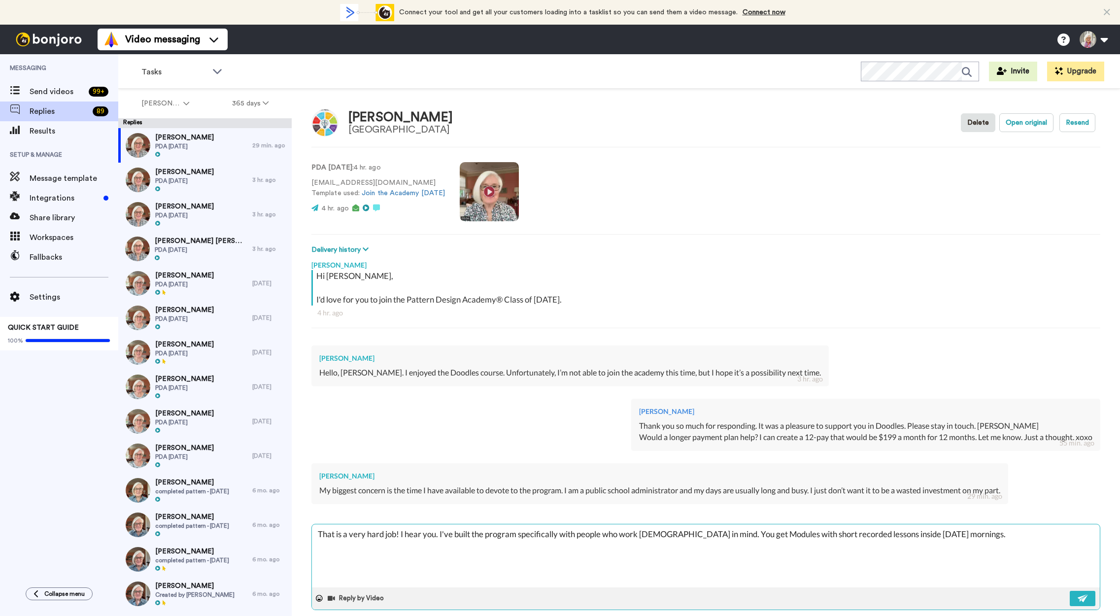
drag, startPoint x: 965, startPoint y: 536, endPoint x: 975, endPoint y: 536, distance: 9.9
click at [965, 536] on textarea "That is a very hard job! I hear you. I've built the program specifically with p…" at bounding box center [706, 555] width 788 height 63
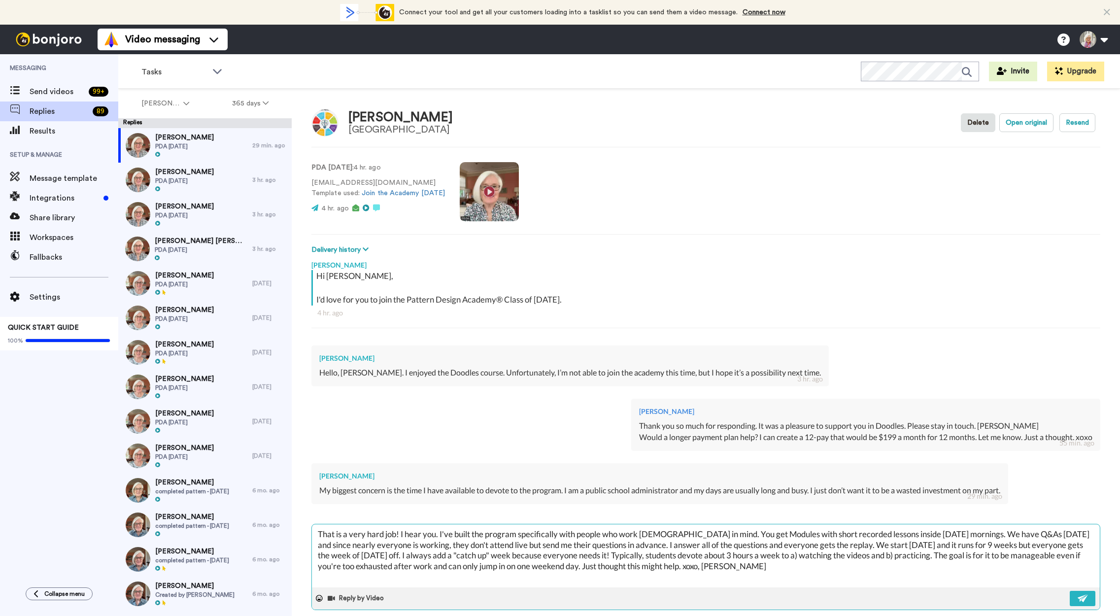
click at [721, 565] on textarea "That is a very hard job! I hear you. I've built the program specifically with p…" at bounding box center [706, 555] width 788 height 63
click at [1081, 596] on img at bounding box center [1082, 598] width 11 height 8
